Goal: Task Accomplishment & Management: Use online tool/utility

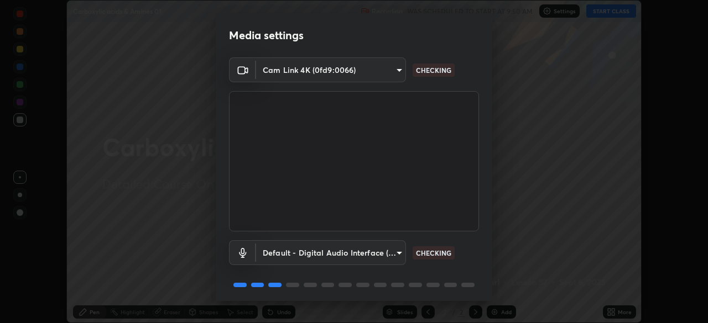
scroll to position [39, 0]
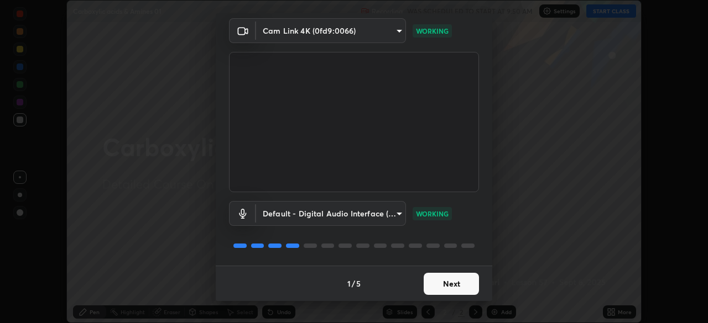
click at [436, 283] on button "Next" at bounding box center [450, 284] width 55 height 22
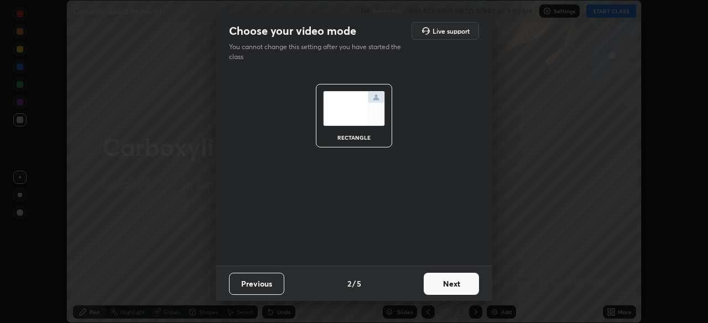
click at [444, 286] on button "Next" at bounding box center [450, 284] width 55 height 22
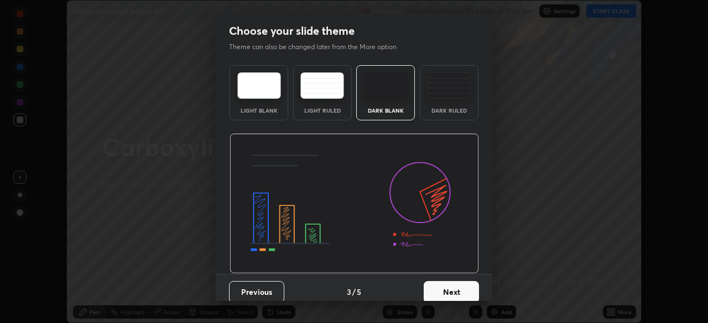
click at [442, 294] on button "Next" at bounding box center [450, 292] width 55 height 22
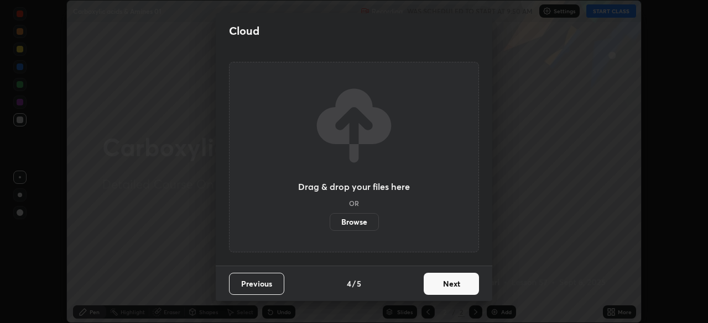
click at [443, 285] on button "Next" at bounding box center [450, 284] width 55 height 22
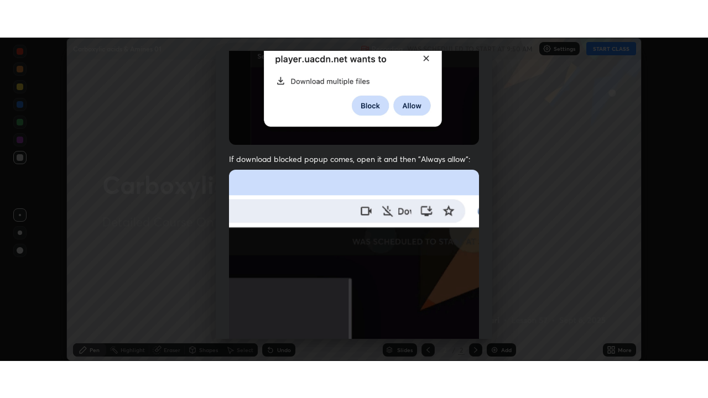
scroll to position [265, 0]
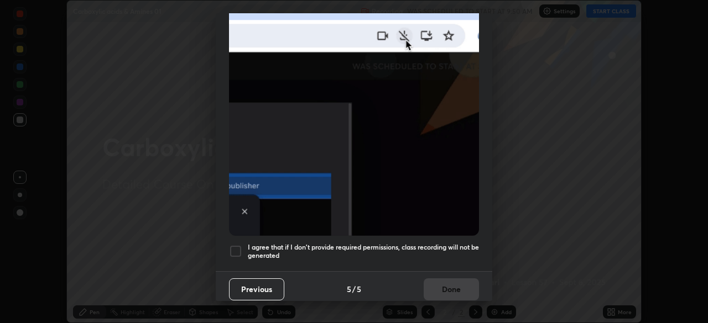
click at [233, 249] on div at bounding box center [235, 251] width 13 height 13
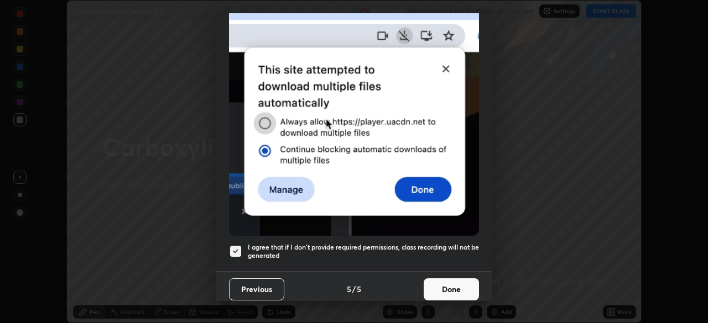
click at [439, 286] on button "Done" at bounding box center [450, 290] width 55 height 22
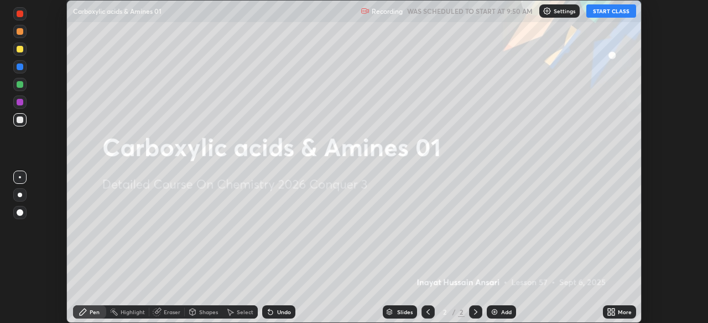
click at [606, 6] on button "START CLASS" at bounding box center [611, 10] width 50 height 13
click at [609, 312] on icon at bounding box center [610, 312] width 9 height 9
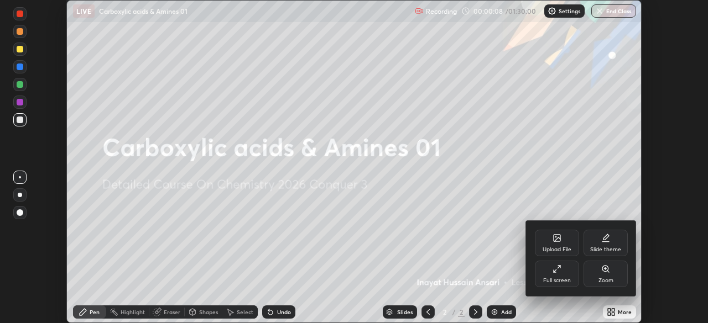
click at [556, 275] on div "Full screen" at bounding box center [557, 274] width 44 height 27
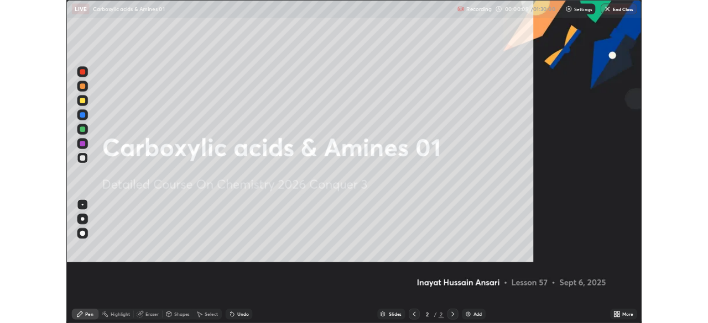
scroll to position [398, 708]
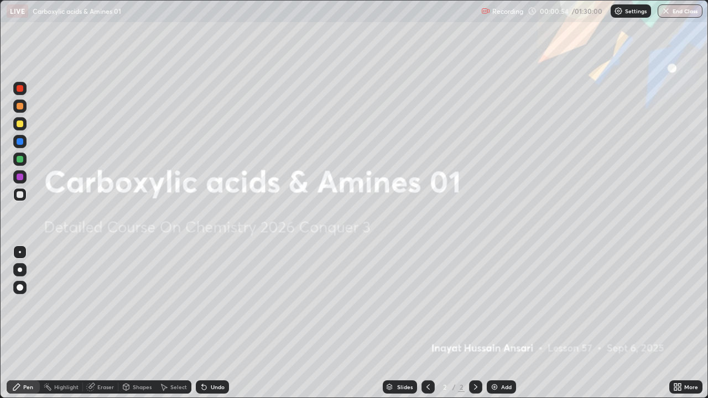
click at [677, 323] on icon at bounding box center [677, 387] width 9 height 9
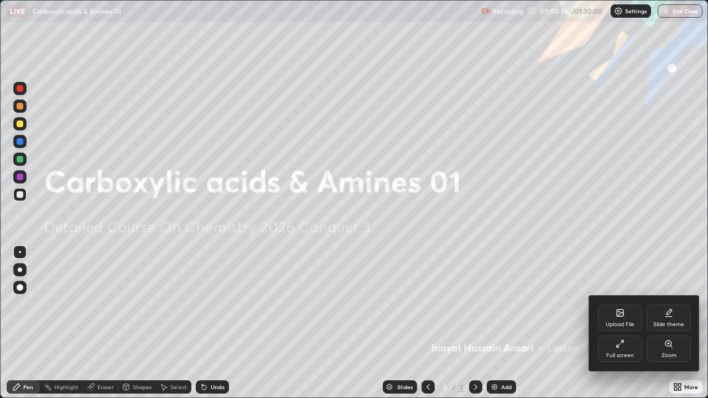
click at [662, 323] on div "Slide theme" at bounding box center [668, 325] width 31 height 6
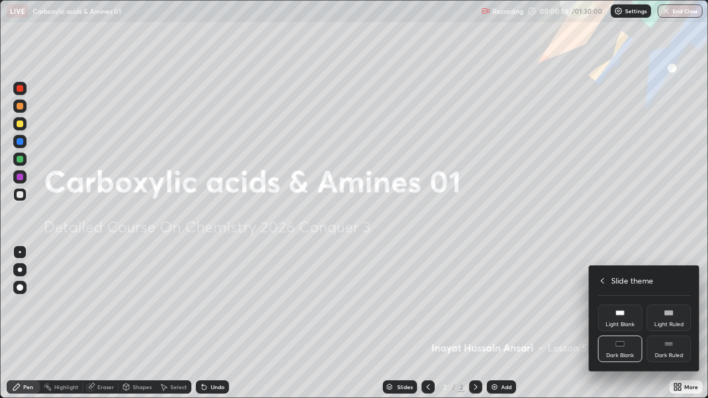
click at [659, 323] on div "Dark Ruled" at bounding box center [668, 356] width 28 height 6
click at [544, 323] on div at bounding box center [354, 199] width 708 height 398
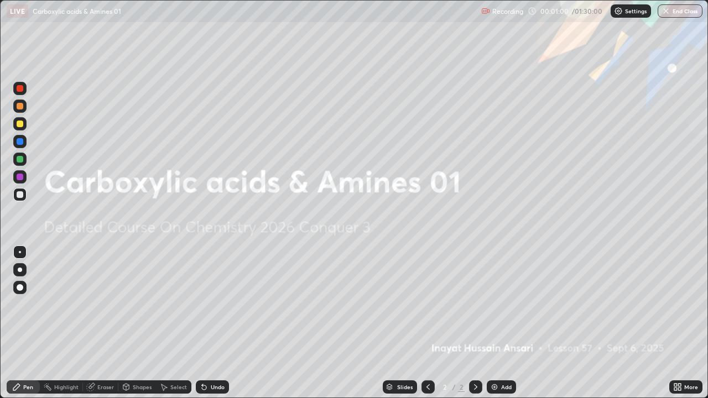
click at [493, 323] on img at bounding box center [494, 387] width 9 height 9
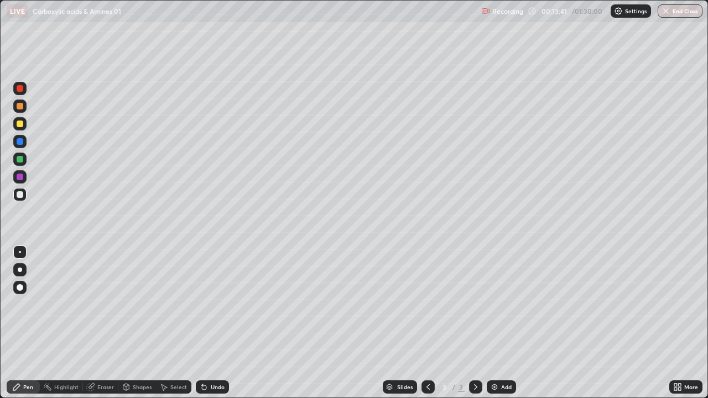
click at [493, 323] on img at bounding box center [494, 387] width 9 height 9
click at [490, 323] on img at bounding box center [494, 387] width 9 height 9
click at [491, 323] on img at bounding box center [494, 387] width 9 height 9
click at [492, 323] on img at bounding box center [494, 387] width 9 height 9
click at [18, 91] on div at bounding box center [20, 88] width 7 height 7
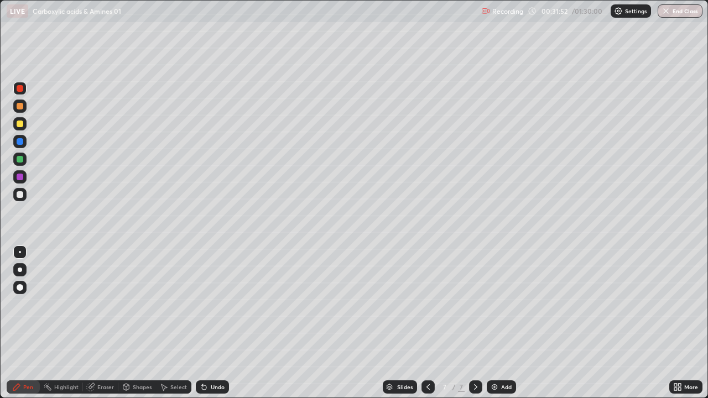
click at [20, 124] on div at bounding box center [20, 124] width 7 height 7
click at [107, 323] on div "Eraser" at bounding box center [105, 387] width 17 height 6
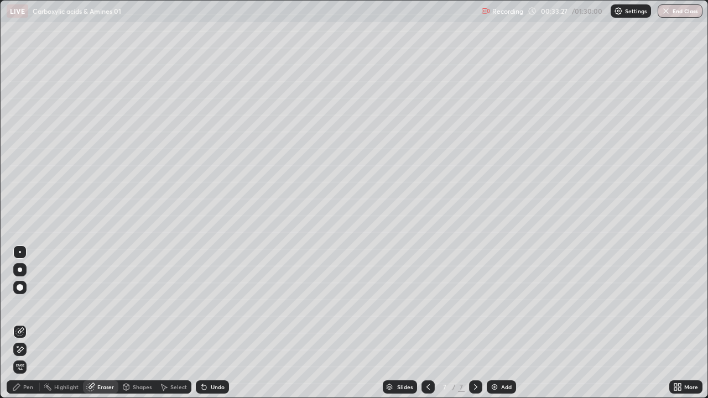
click at [30, 323] on div "Pen" at bounding box center [28, 387] width 10 height 6
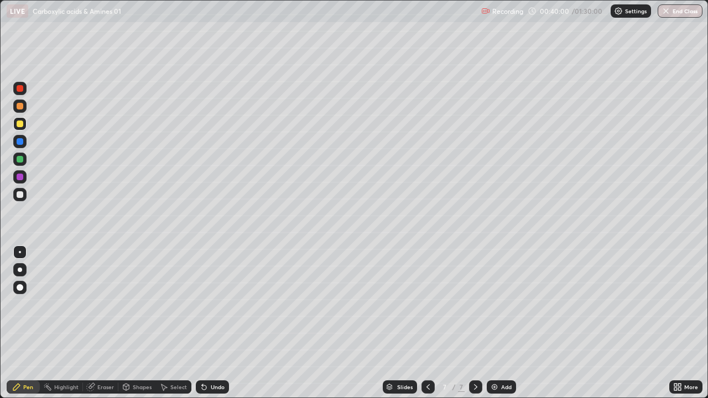
click at [490, 323] on img at bounding box center [494, 387] width 9 height 9
click at [108, 323] on div "Eraser" at bounding box center [105, 387] width 17 height 6
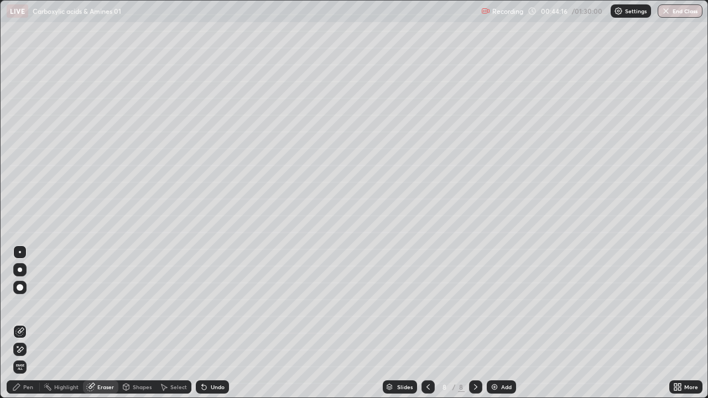
click at [35, 323] on div "Pen" at bounding box center [23, 386] width 33 height 13
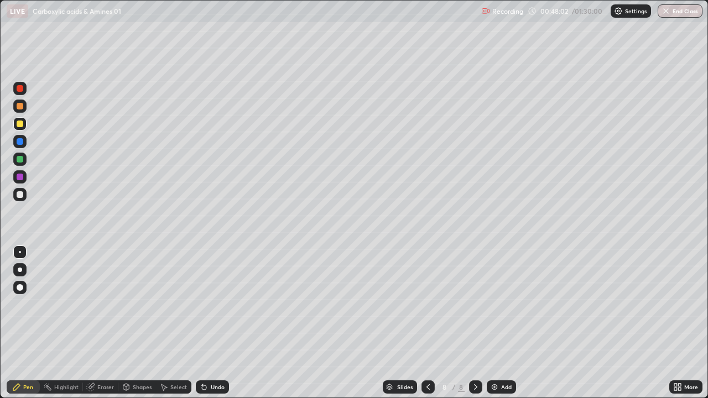
click at [493, 323] on img at bounding box center [494, 387] width 9 height 9
click at [104, 323] on div "Eraser" at bounding box center [105, 387] width 17 height 6
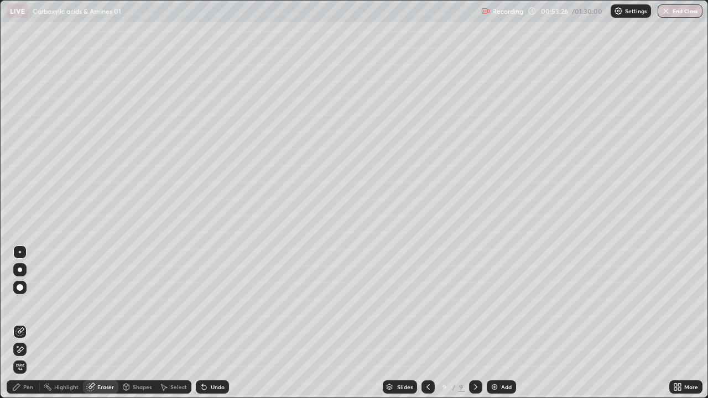
click at [33, 323] on div "Pen" at bounding box center [28, 387] width 10 height 6
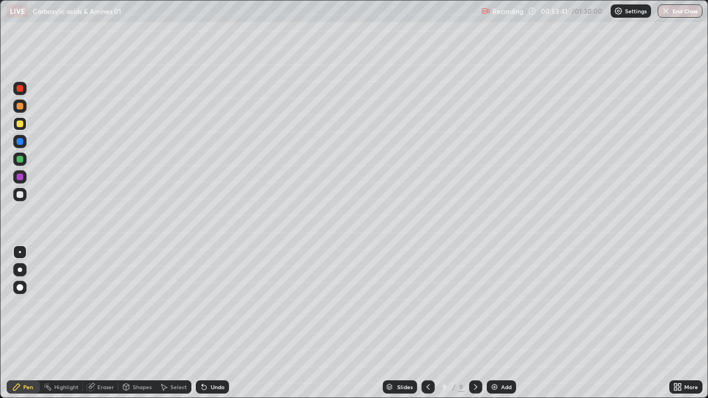
click at [104, 323] on div "Eraser" at bounding box center [105, 387] width 17 height 6
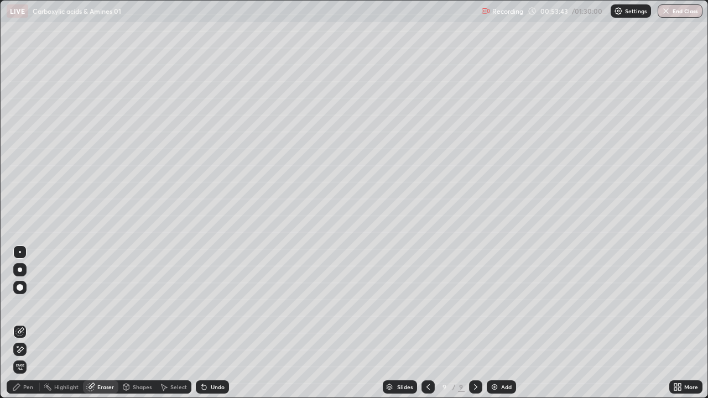
click at [29, 323] on div "Pen" at bounding box center [28, 387] width 10 height 6
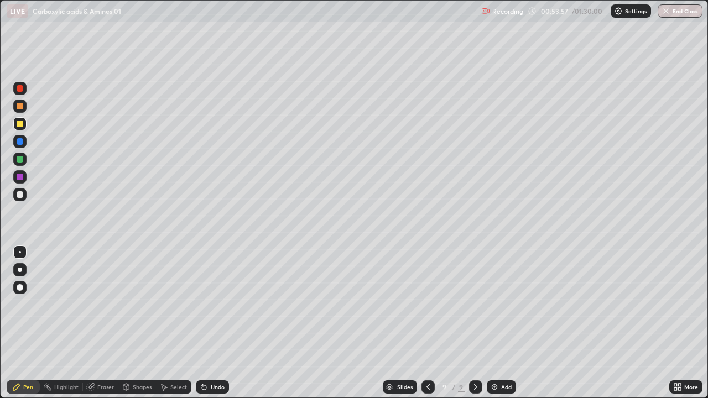
click at [170, 323] on div "Select" at bounding box center [178, 387] width 17 height 6
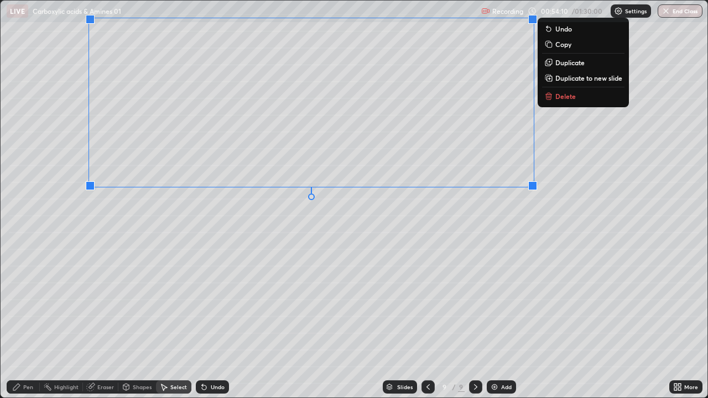
click at [56, 160] on div "0 ° Undo Copy Duplicate Duplicate to new slide Delete" at bounding box center [354, 199] width 706 height 397
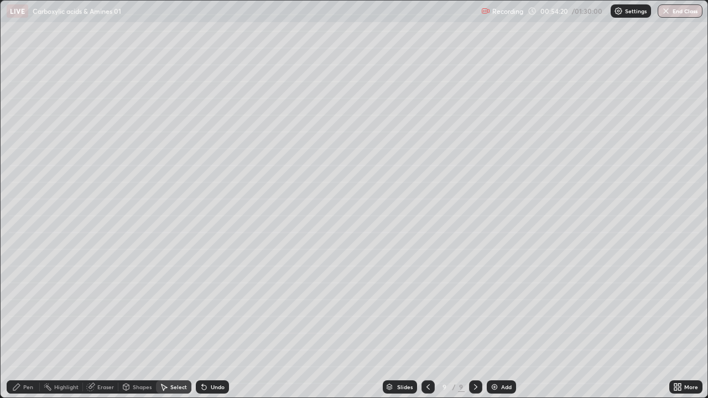
click at [27, 323] on div "Pen" at bounding box center [28, 387] width 10 height 6
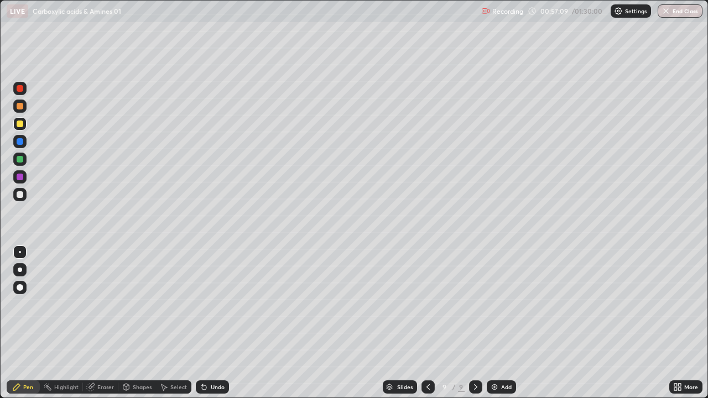
click at [22, 178] on div at bounding box center [20, 177] width 7 height 7
click at [20, 160] on div at bounding box center [20, 159] width 7 height 7
click at [492, 323] on img at bounding box center [494, 387] width 9 height 9
click at [103, 323] on div "Eraser" at bounding box center [105, 387] width 17 height 6
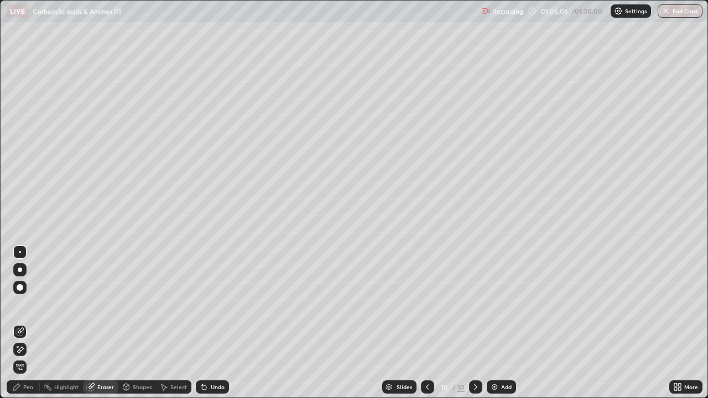
click at [29, 323] on div "Pen" at bounding box center [28, 387] width 10 height 6
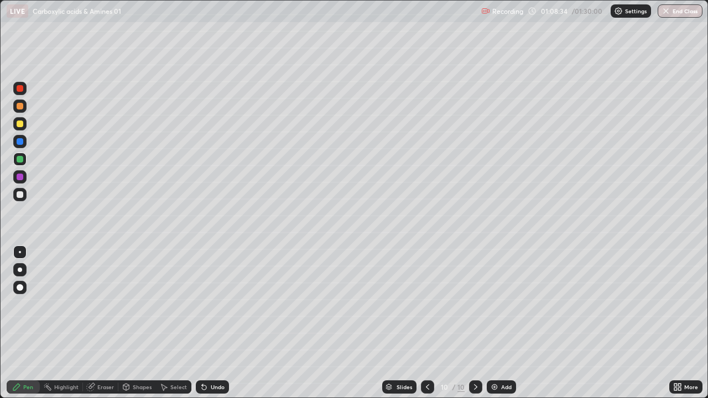
click at [494, 323] on img at bounding box center [494, 387] width 9 height 9
click at [111, 323] on div "Eraser" at bounding box center [105, 387] width 17 height 6
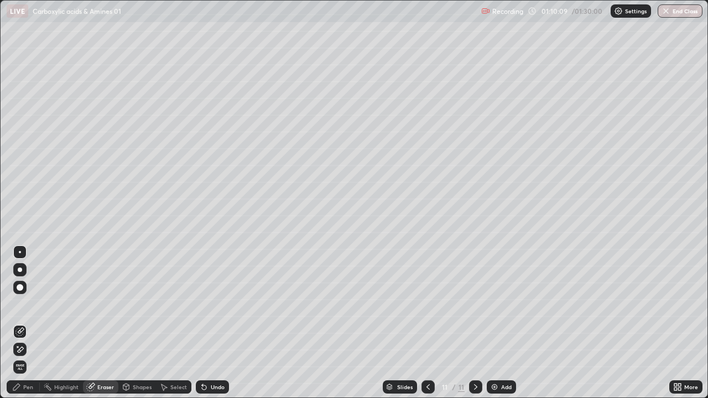
click at [34, 323] on div "Pen" at bounding box center [23, 386] width 33 height 13
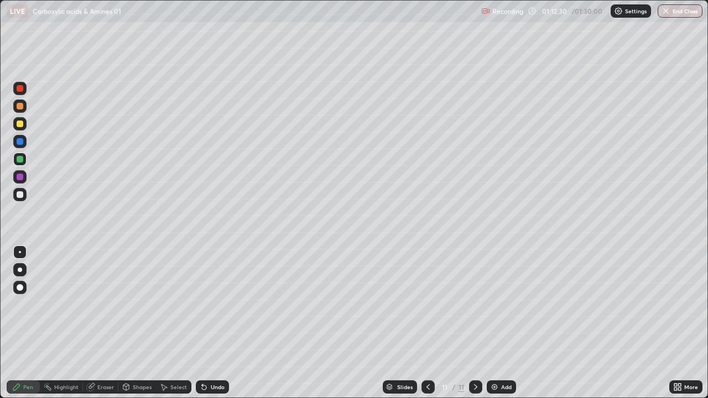
click at [96, 323] on div "Eraser" at bounding box center [100, 386] width 35 height 13
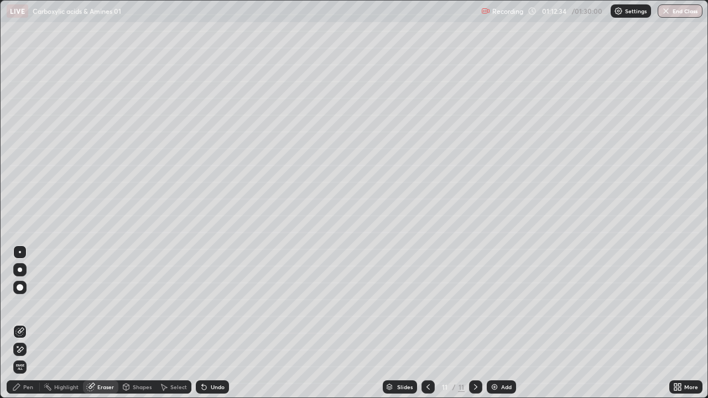
click at [30, 323] on div "Pen" at bounding box center [28, 387] width 10 height 6
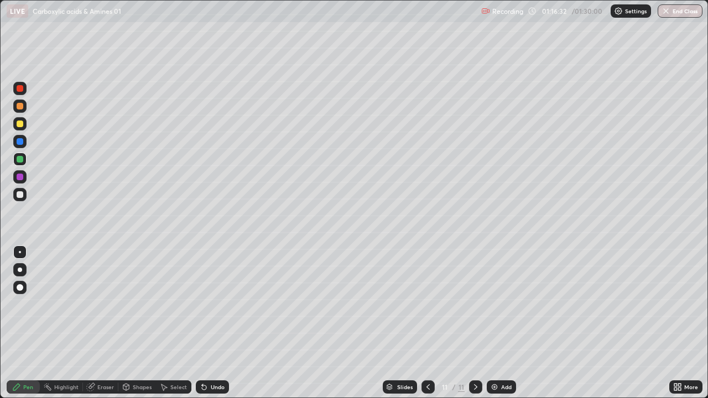
click at [494, 323] on img at bounding box center [494, 387] width 9 height 9
click at [21, 93] on div at bounding box center [19, 88] width 13 height 13
click at [168, 323] on div "Select" at bounding box center [173, 386] width 35 height 13
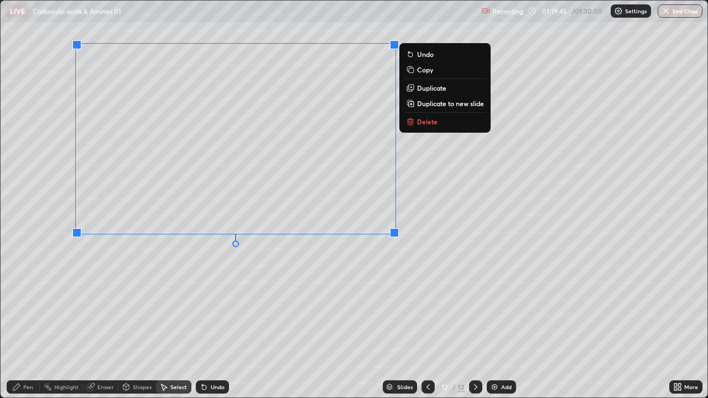
click at [92, 223] on div "0 ° Undo Copy Duplicate Duplicate to new slide Delete" at bounding box center [354, 199] width 706 height 397
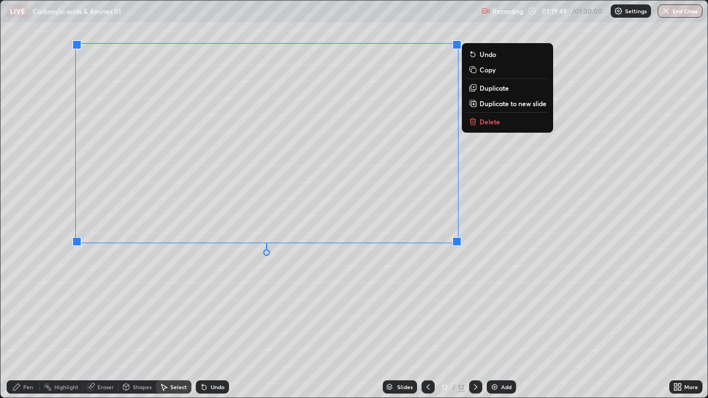
click at [378, 267] on div "0 ° Undo Copy Duplicate Duplicate to new slide Delete" at bounding box center [354, 199] width 706 height 397
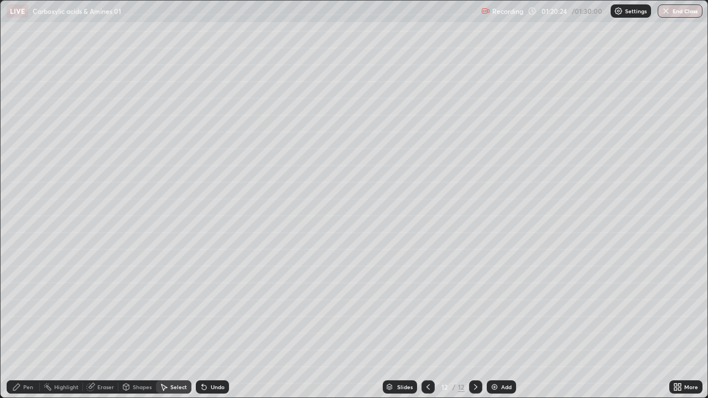
click at [27, 323] on div "Pen" at bounding box center [28, 387] width 10 height 6
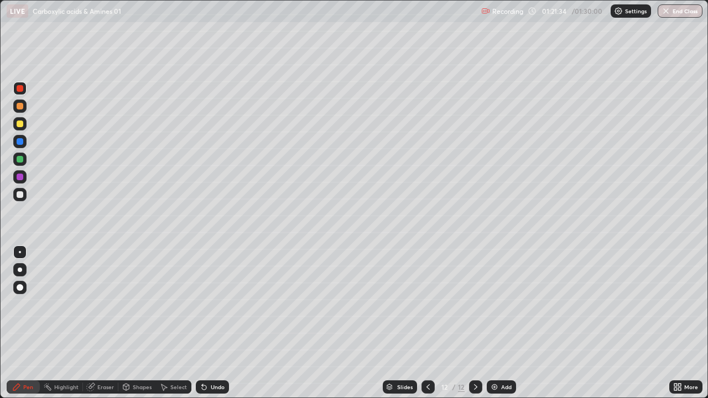
click at [491, 323] on img at bounding box center [494, 387] width 9 height 9
click at [22, 160] on div at bounding box center [20, 159] width 7 height 7
click at [103, 323] on div "Eraser" at bounding box center [105, 387] width 17 height 6
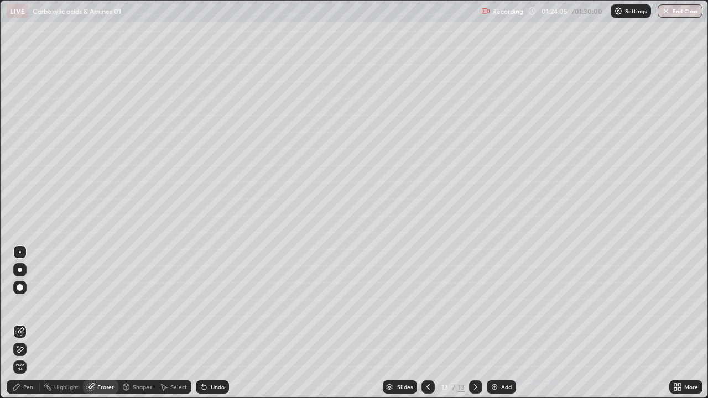
click at [34, 323] on div "Pen" at bounding box center [23, 386] width 33 height 13
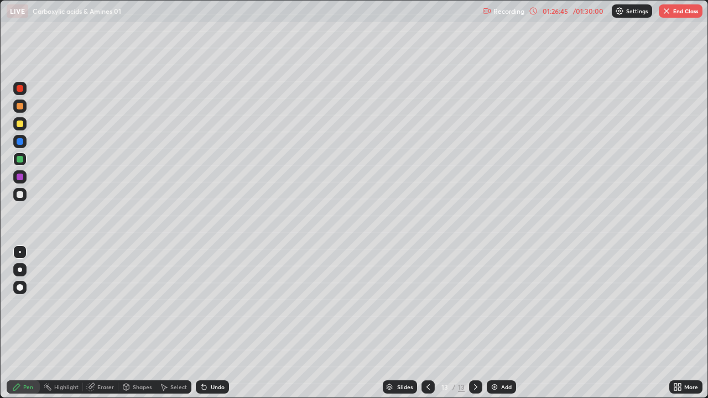
click at [103, 323] on div "Eraser" at bounding box center [105, 387] width 17 height 6
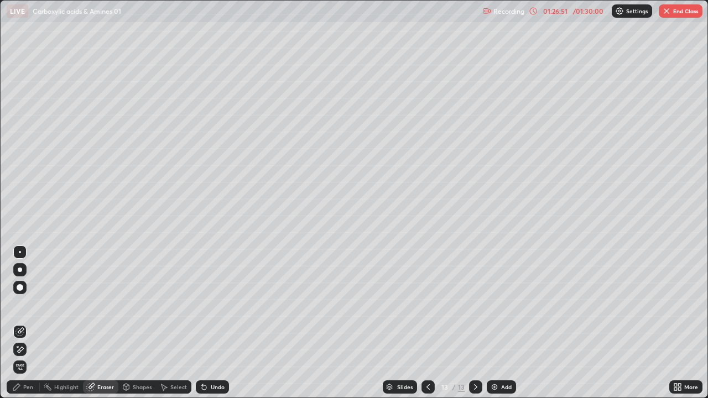
click at [29, 323] on div "Pen" at bounding box center [28, 387] width 10 height 6
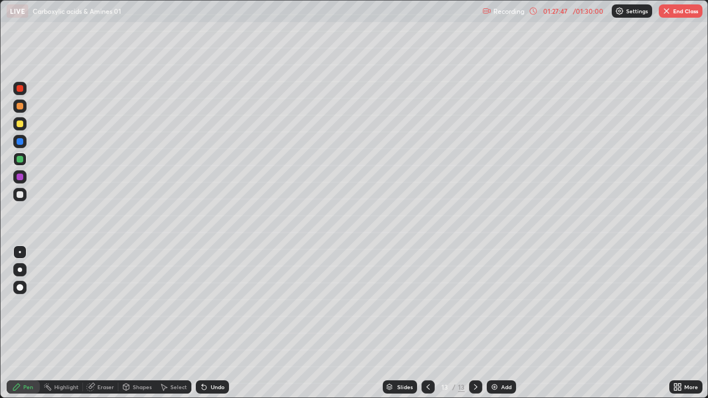
click at [491, 323] on img at bounding box center [494, 387] width 9 height 9
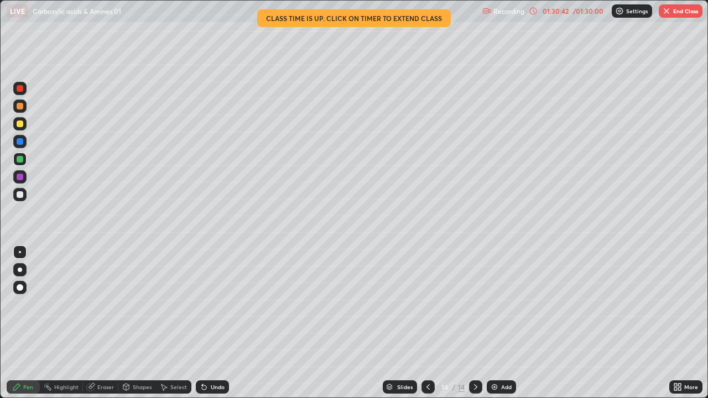
click at [424, 323] on div at bounding box center [427, 386] width 13 height 13
click at [474, 323] on icon at bounding box center [475, 387] width 9 height 9
click at [427, 323] on icon at bounding box center [427, 387] width 9 height 9
click at [426, 323] on icon at bounding box center [427, 387] width 3 height 6
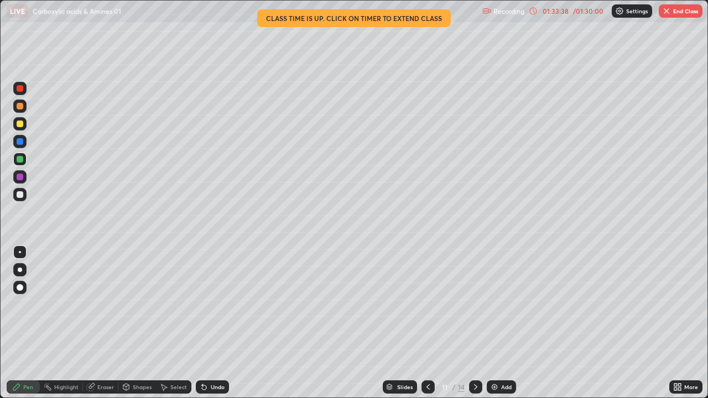
click at [426, 323] on icon at bounding box center [427, 387] width 9 height 9
click at [428, 323] on icon at bounding box center [427, 387] width 9 height 9
click at [473, 323] on icon at bounding box center [475, 387] width 9 height 9
click at [427, 323] on icon at bounding box center [427, 387] width 9 height 9
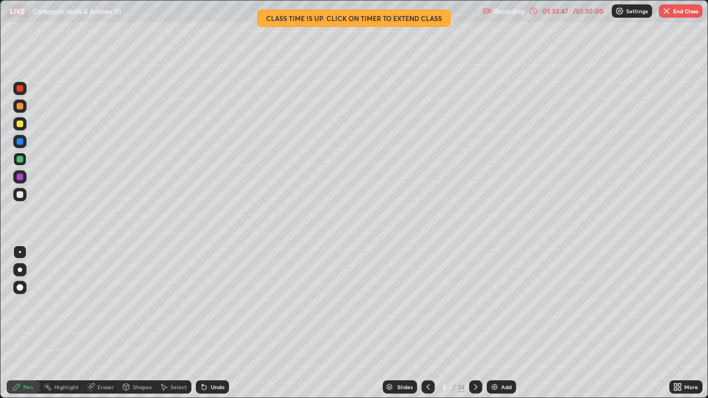
click at [427, 323] on icon at bounding box center [427, 387] width 9 height 9
click at [431, 323] on div at bounding box center [427, 386] width 13 height 13
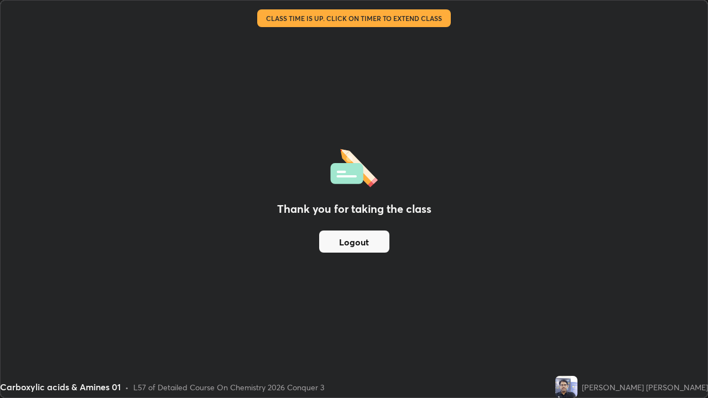
click at [345, 244] on button "Logout" at bounding box center [354, 242] width 70 height 22
click at [347, 242] on button "Logout" at bounding box center [354, 242] width 70 height 22
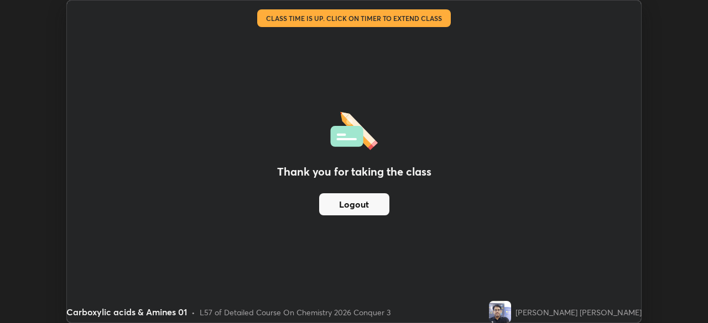
scroll to position [54955, 54571]
